Goal: Check status: Check status

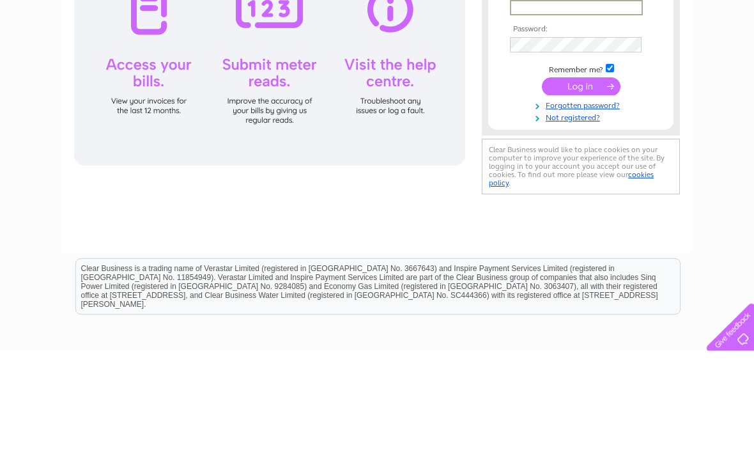
type input "[EMAIL_ADDRESS][DOMAIN_NAME]"
click at [581, 188] on input "submit" at bounding box center [581, 187] width 79 height 18
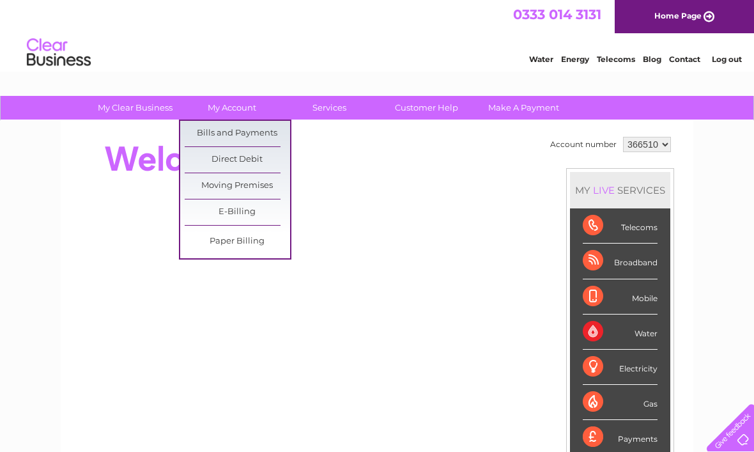
click at [248, 137] on link "Bills and Payments" at bounding box center [237, 134] width 105 height 26
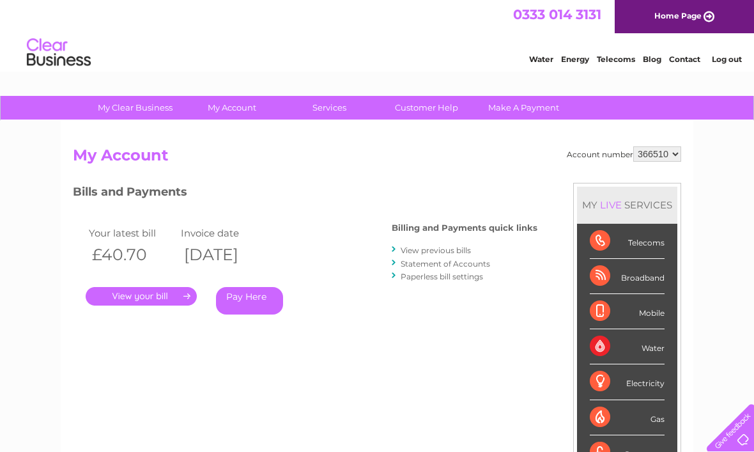
click at [147, 295] on link "." at bounding box center [141, 296] width 111 height 19
